Goal: Information Seeking & Learning: Find specific fact

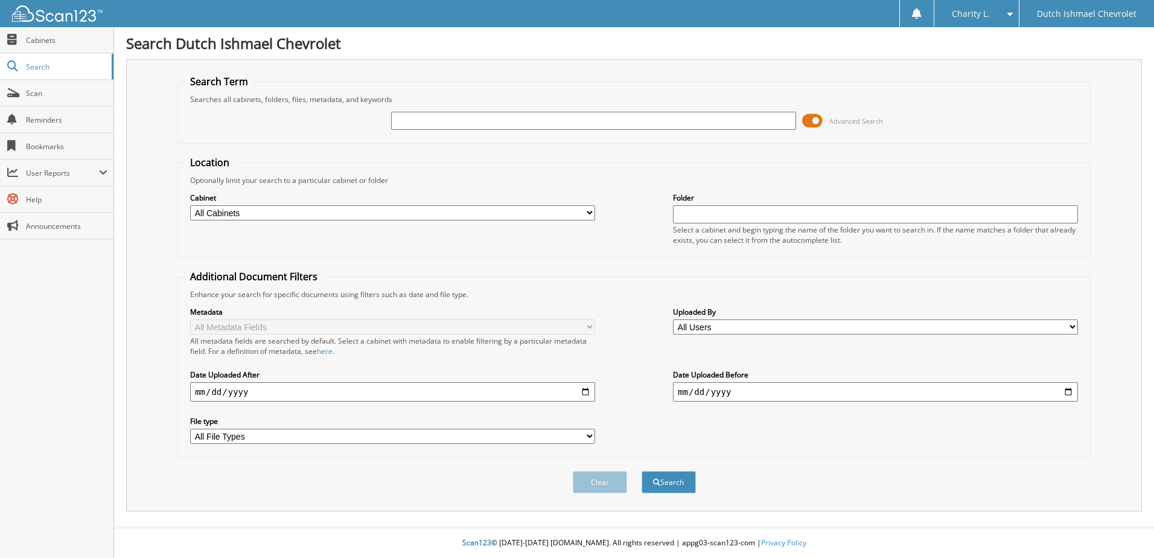
click at [534, 127] on input "text" at bounding box center [593, 121] width 405 height 18
type input "[PERSON_NAME]"
click at [642, 471] on button "Search" at bounding box center [669, 482] width 54 height 22
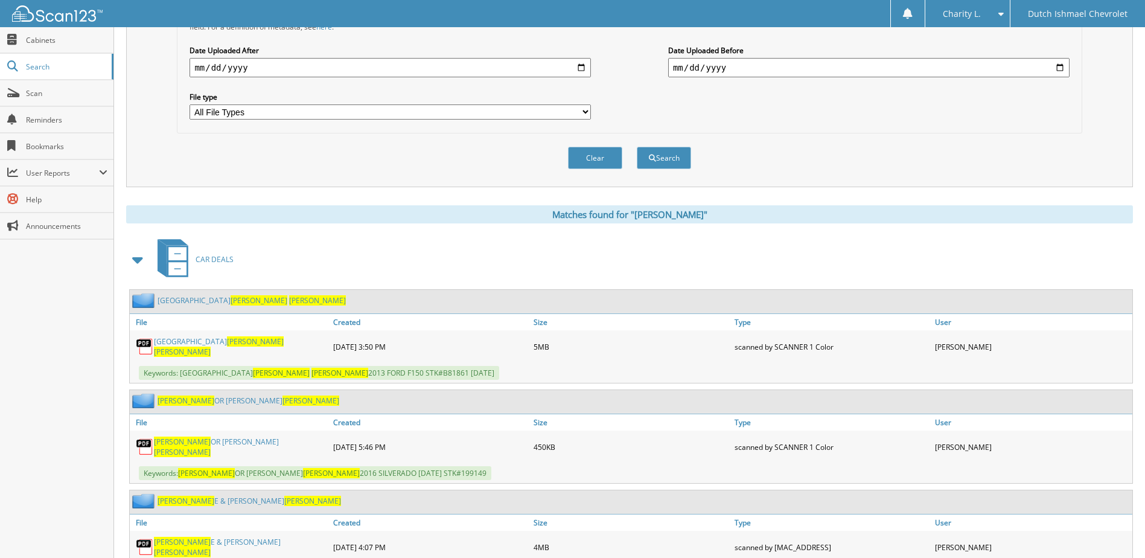
scroll to position [380, 0]
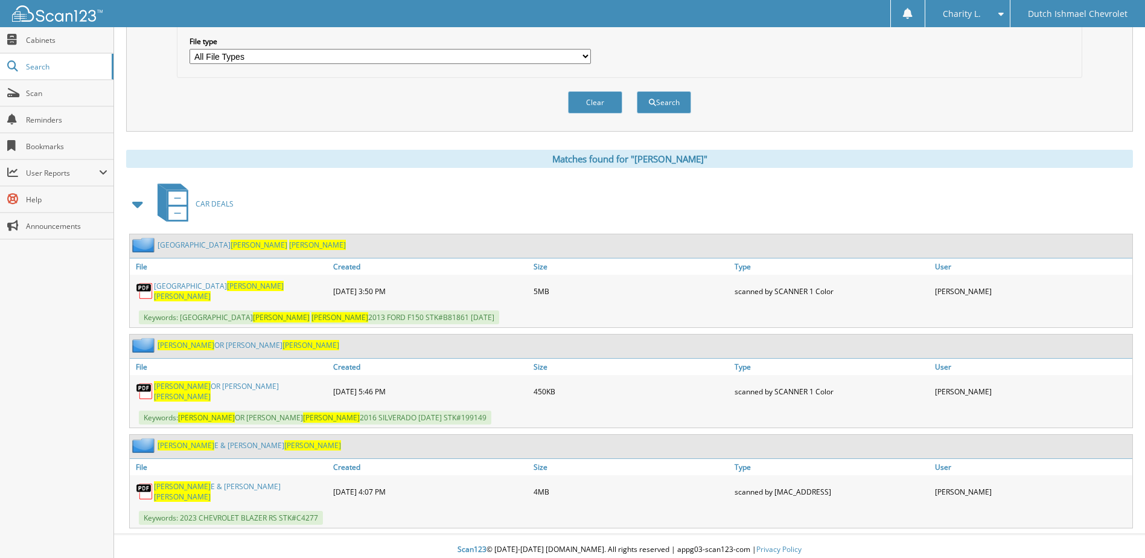
click at [200, 490] on link "JAMES E & SHARON GABBARD" at bounding box center [240, 491] width 173 height 21
click at [187, 442] on link "JAMES E & SHARON GABBARD" at bounding box center [250, 445] width 184 height 10
